Goal: Task Accomplishment & Management: Use online tool/utility

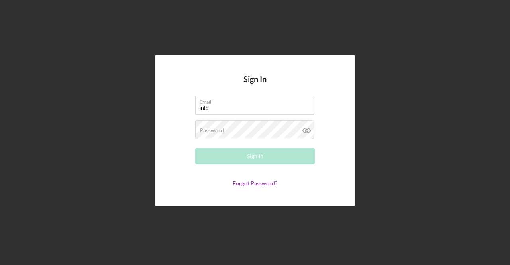
type input "[EMAIL_ADDRESS][DOMAIN_NAME]"
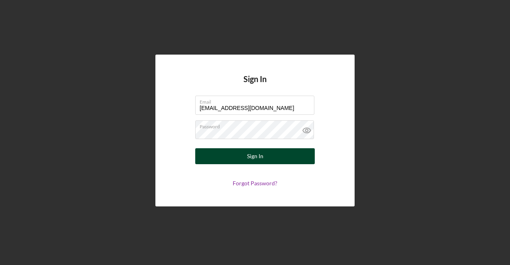
click at [268, 160] on button "Sign In" at bounding box center [255, 156] width 120 height 16
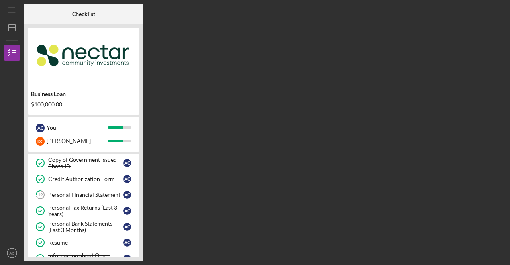
scroll to position [351, 0]
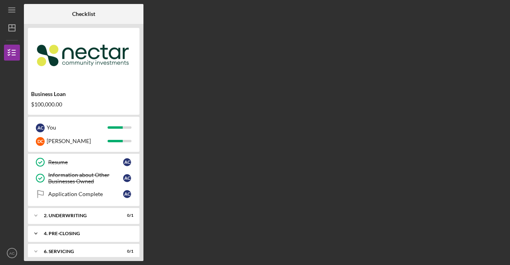
click at [93, 229] on div "Icon/Expander 4. Pre-Closing 2 / 6" at bounding box center [84, 234] width 112 height 16
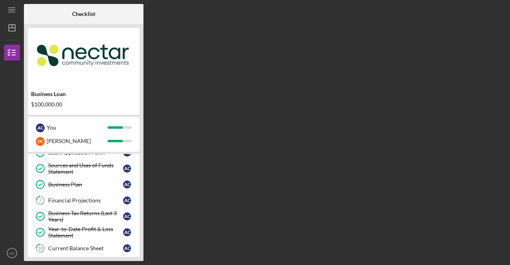
scroll to position [0, 0]
